Goal: Task Accomplishment & Management: Use online tool/utility

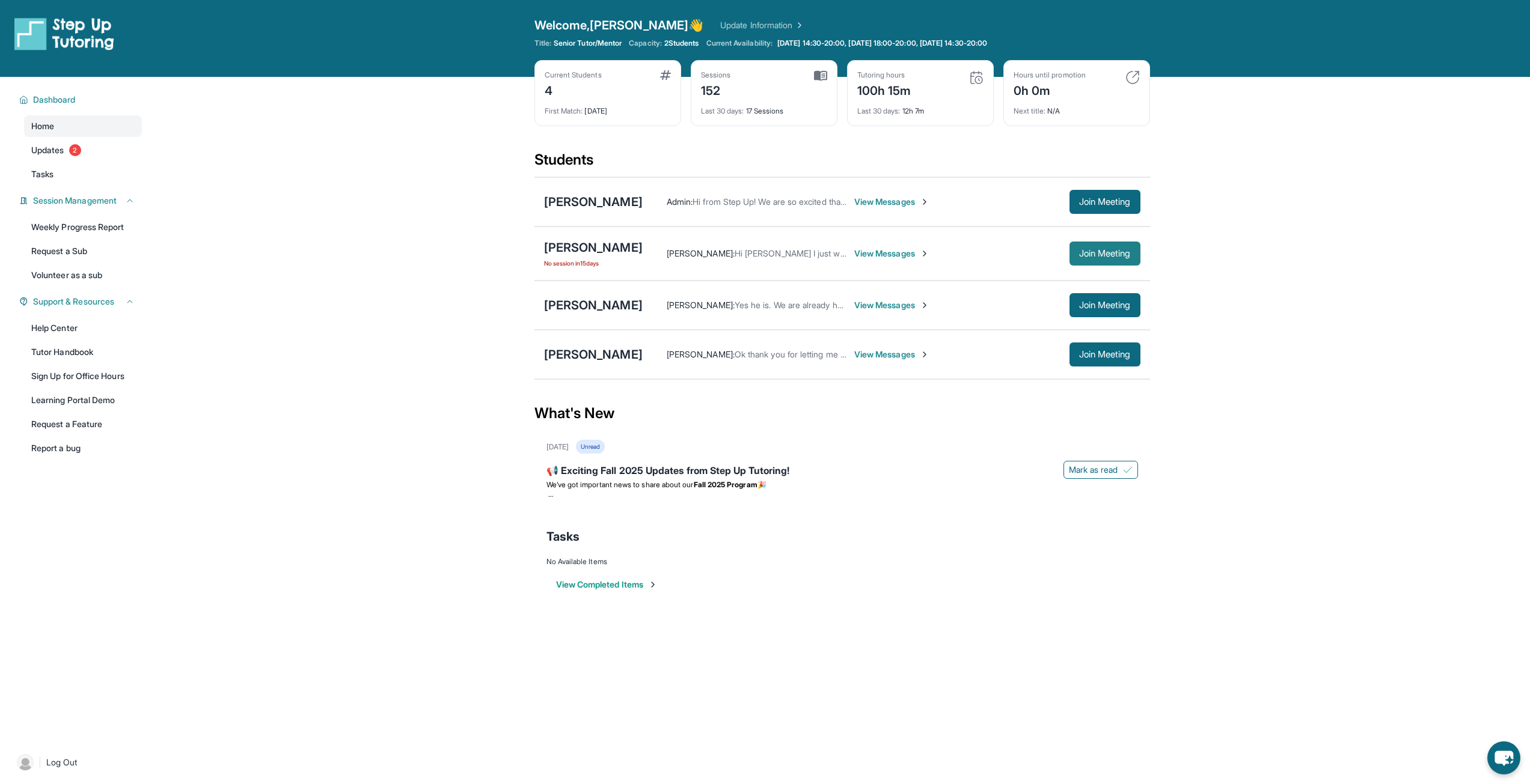
click at [1081, 253] on span "Join Meeting" at bounding box center [1105, 253] width 52 height 8
click at [587, 239] on div "[PERSON_NAME]" at bounding box center [593, 247] width 98 height 17
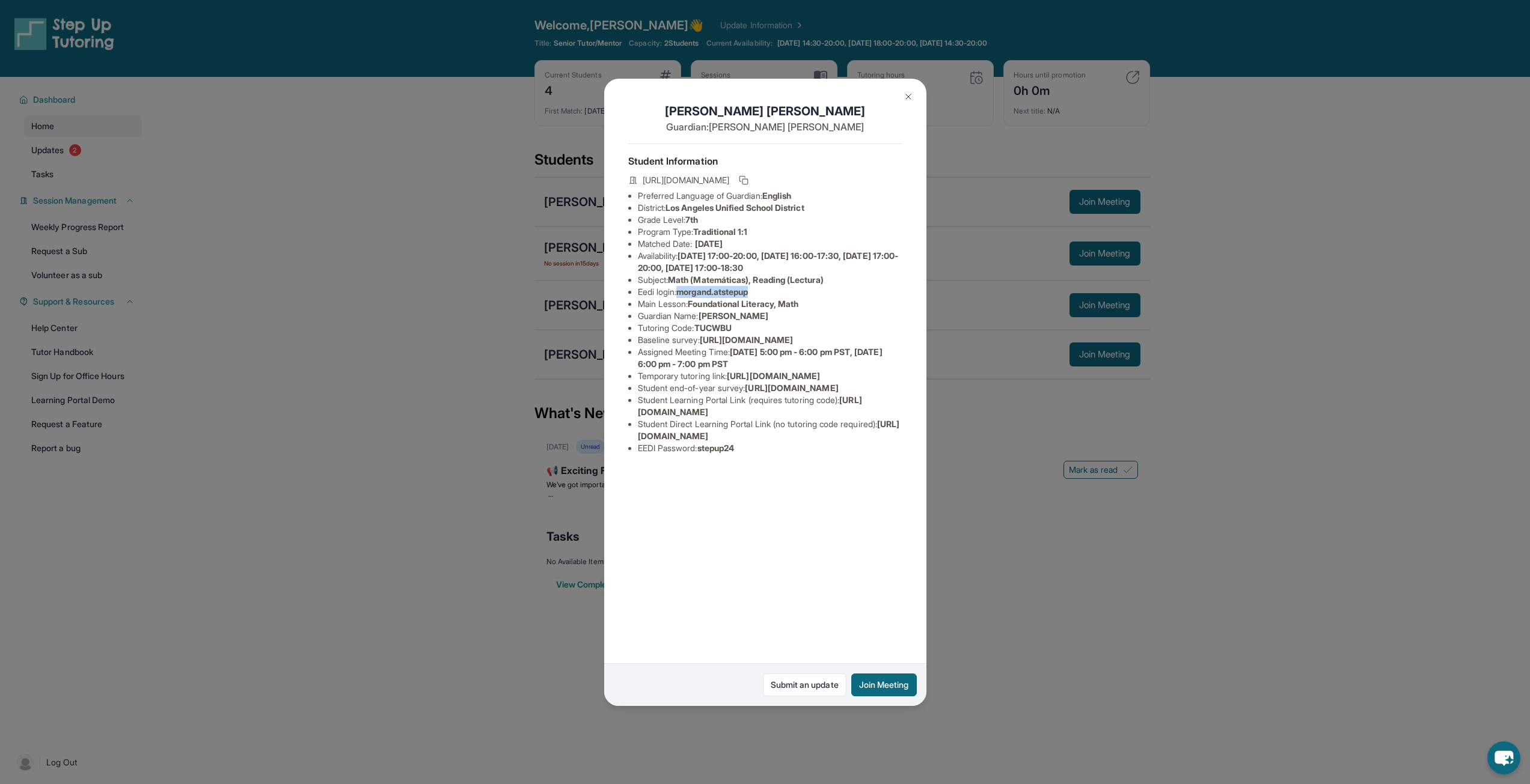
drag, startPoint x: 682, startPoint y: 293, endPoint x: 774, endPoint y: 296, distance: 92.0
click at [774, 296] on li "Eedi login : morgand.atstepup" at bounding box center [770, 292] width 265 height 12
copy span "morgand.atstepup"
click at [905, 94] on img at bounding box center [908, 96] width 9 height 9
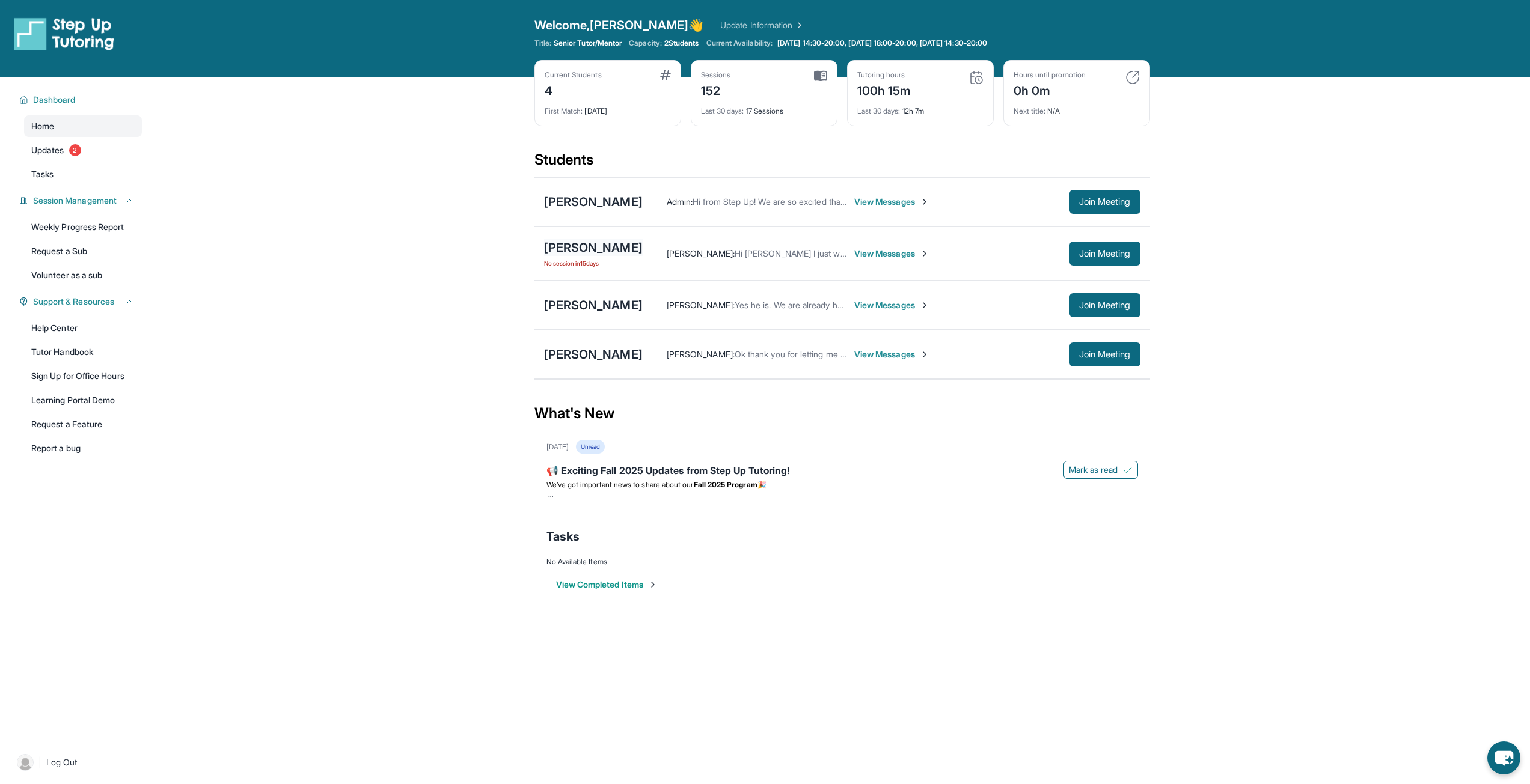
click at [582, 253] on div "[PERSON_NAME]" at bounding box center [593, 247] width 98 height 17
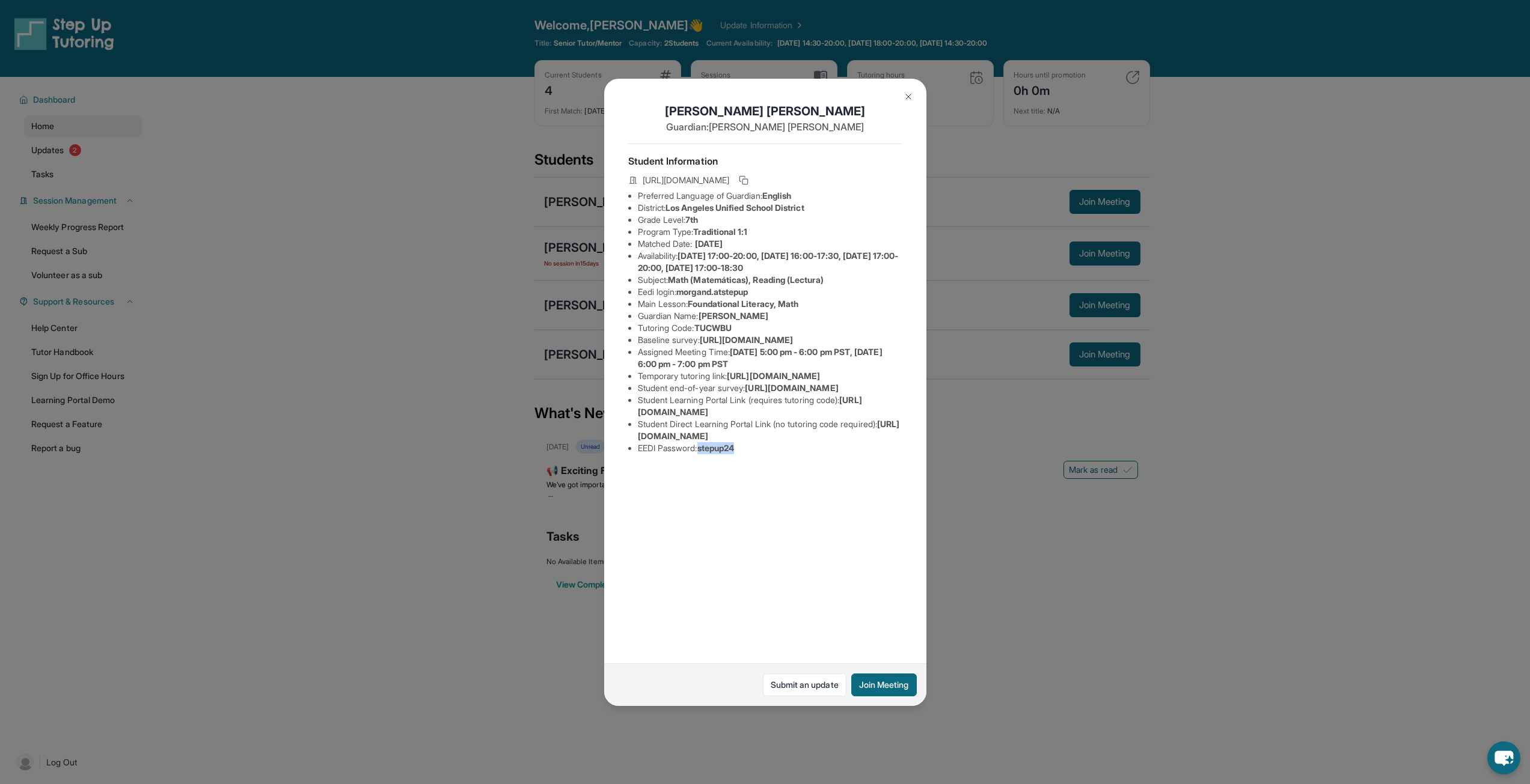
drag, startPoint x: 704, startPoint y: 560, endPoint x: 747, endPoint y: 564, distance: 43.2
click at [747, 464] on div "Student Information [URL][DOMAIN_NAME] Preferred Language of Guardian: English …" at bounding box center [765, 304] width 274 height 320
drag, startPoint x: 739, startPoint y: 562, endPoint x: 733, endPoint y: 563, distance: 6.1
copy span "stepup24"
click at [903, 91] on button at bounding box center [908, 96] width 24 height 24
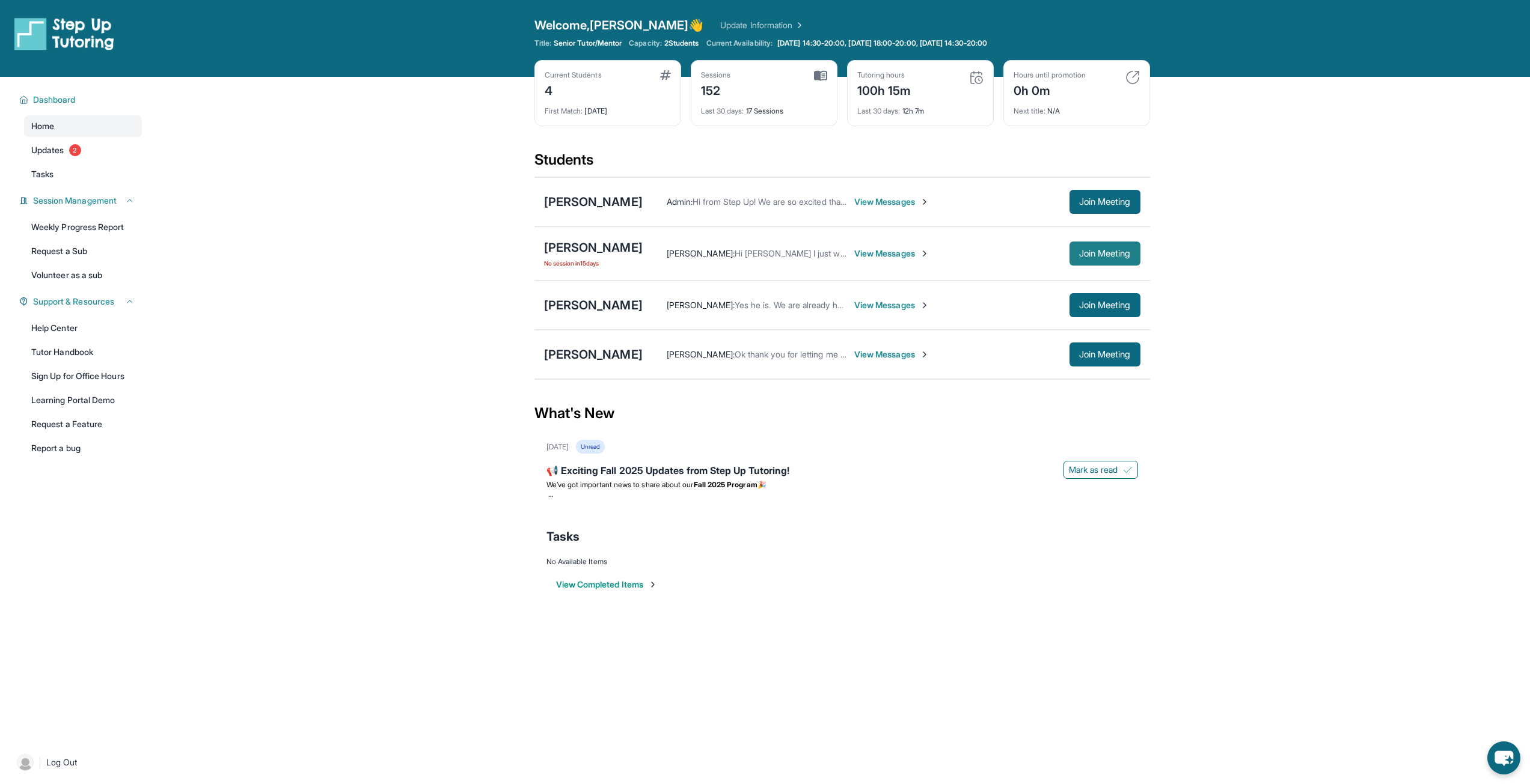
click at [1088, 257] on span "Join Meeting" at bounding box center [1105, 253] width 52 height 8
click at [1096, 254] on span "Join Meeting" at bounding box center [1105, 253] width 52 height 8
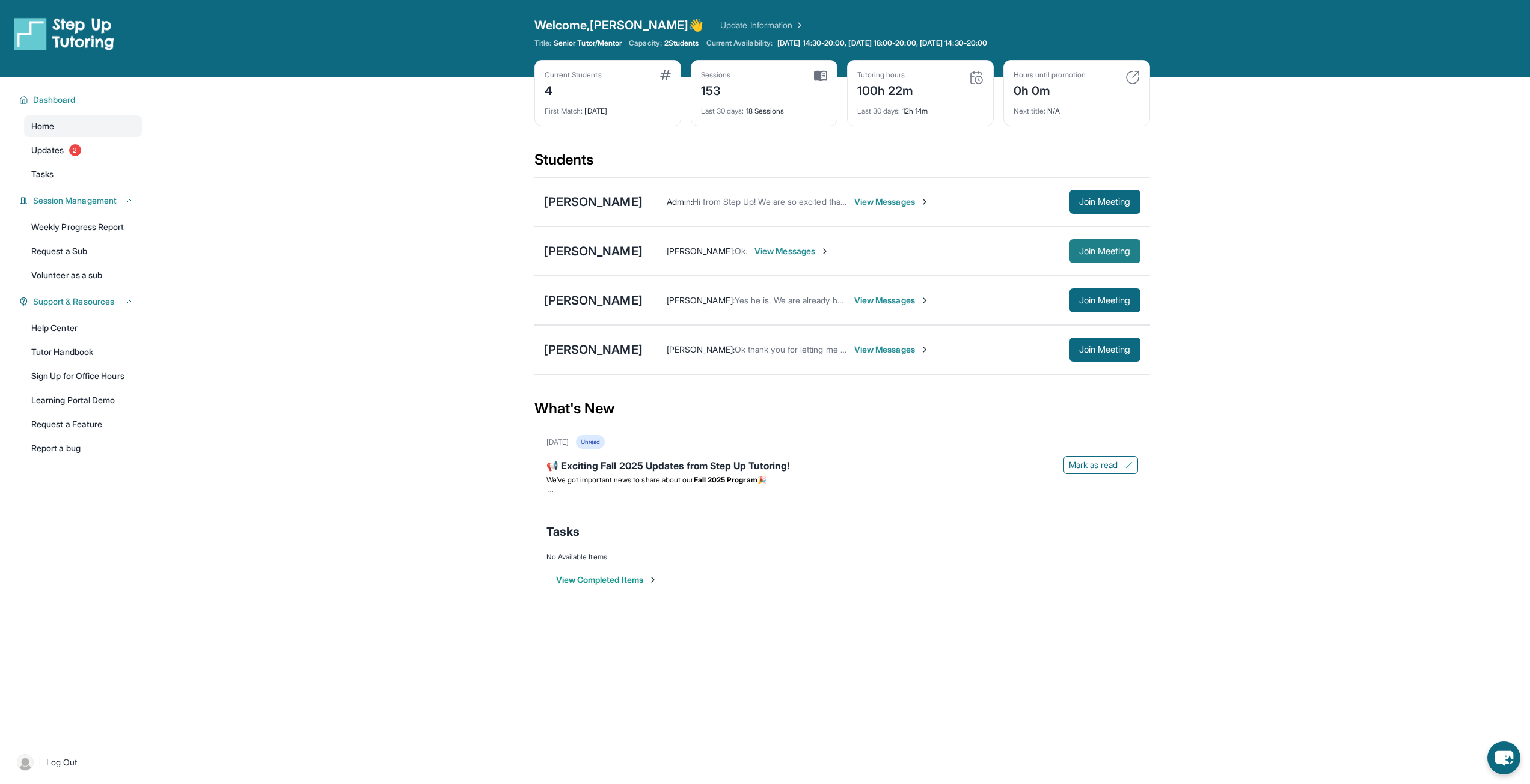
click at [1112, 250] on span "Join Meeting" at bounding box center [1105, 252] width 52 height 8
